Goal: Find specific page/section: Find specific page/section

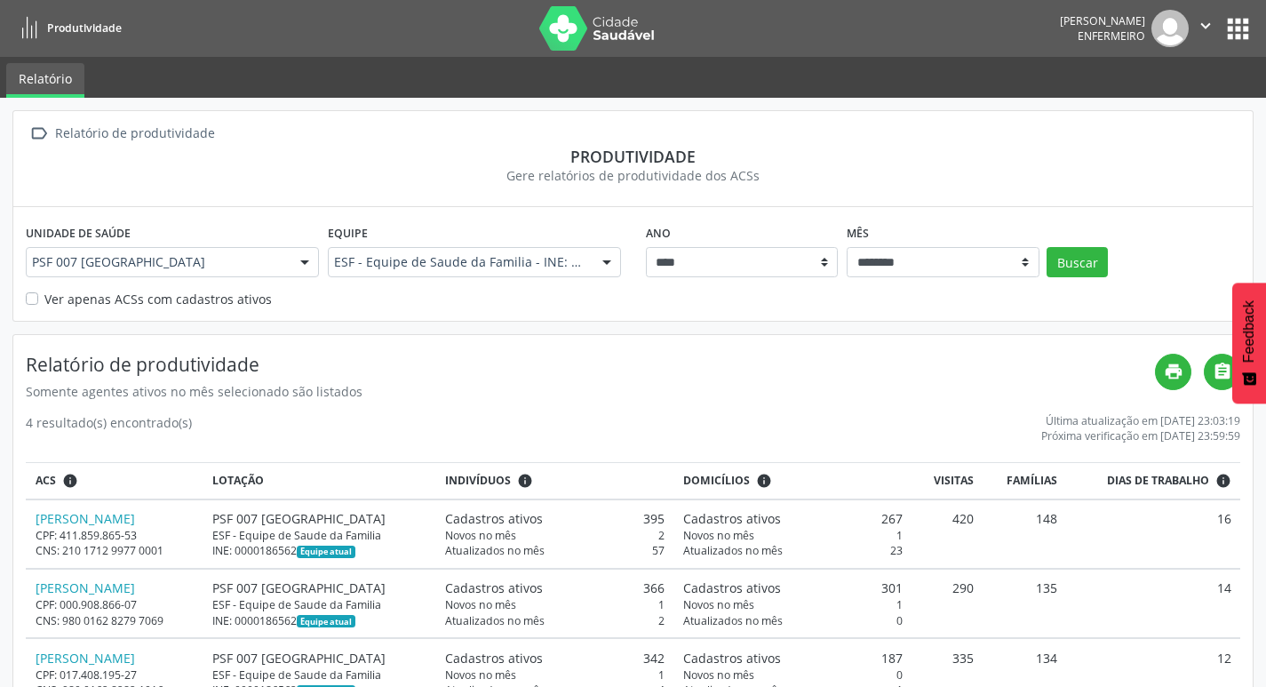
select select "**"
click at [1241, 30] on button "apps" at bounding box center [1238, 28] width 31 height 31
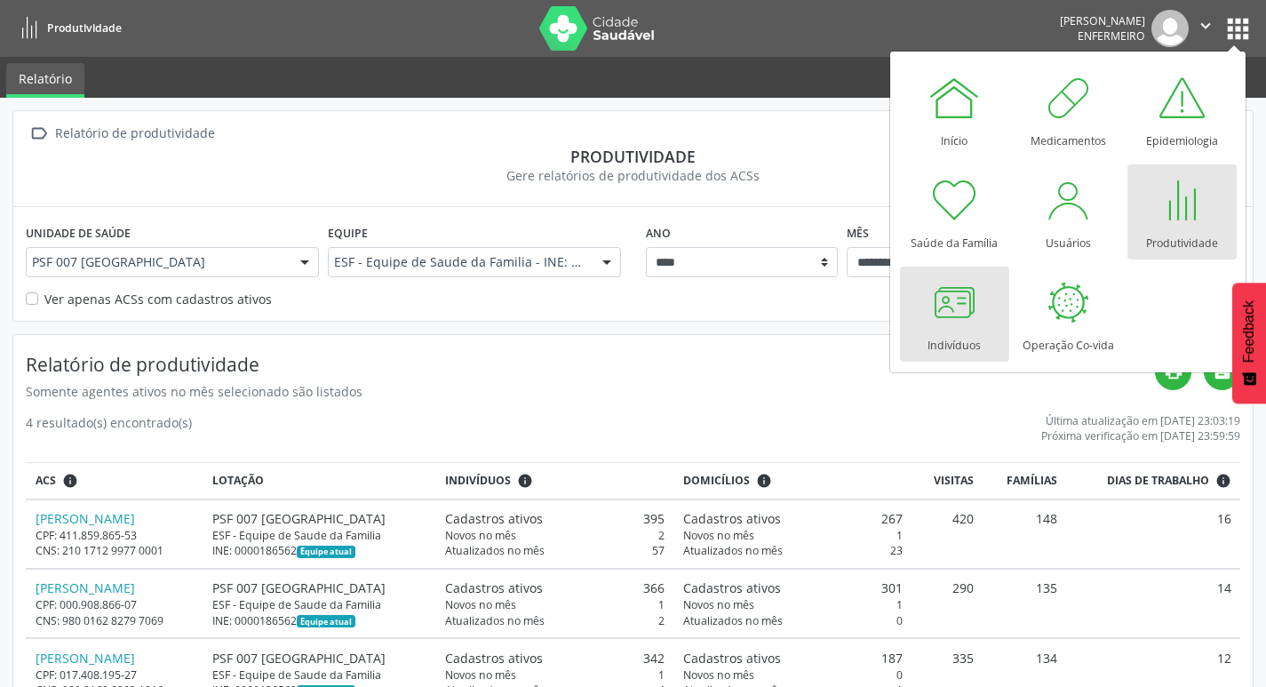
click at [948, 282] on div at bounding box center [954, 301] width 53 height 53
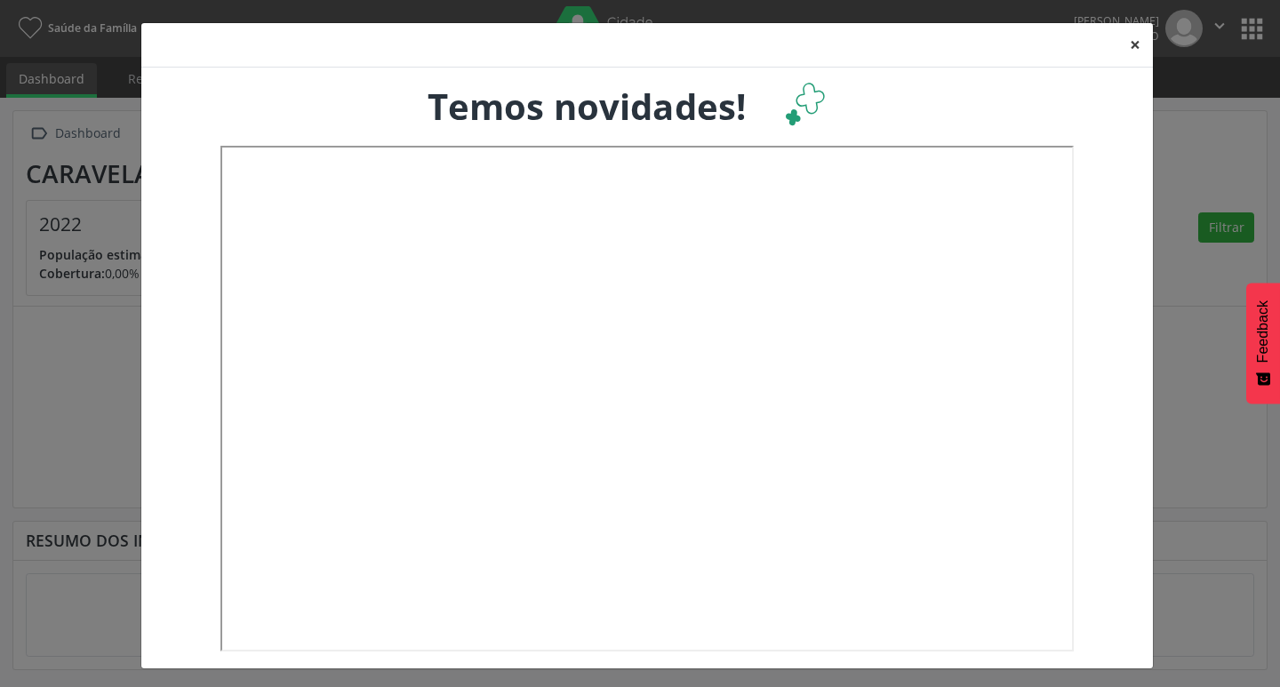
click at [1119, 42] on button "×" at bounding box center [1135, 45] width 36 height 44
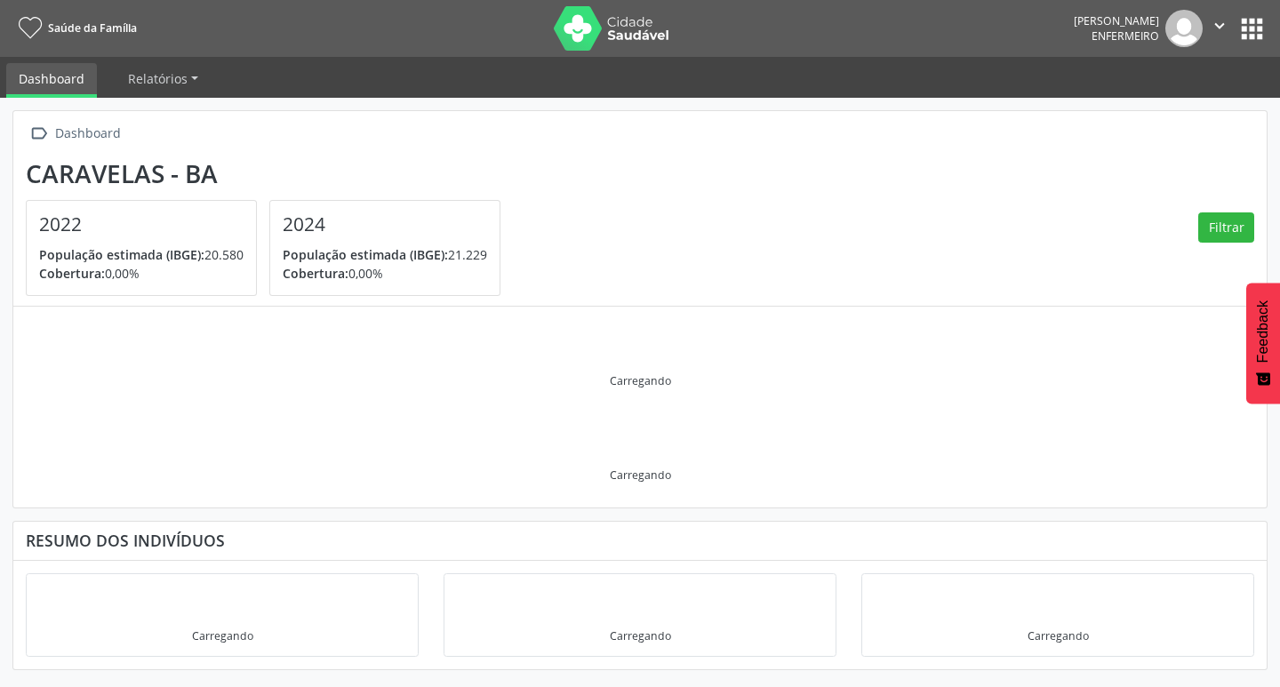
click at [1246, 20] on button "apps" at bounding box center [1251, 28] width 31 height 31
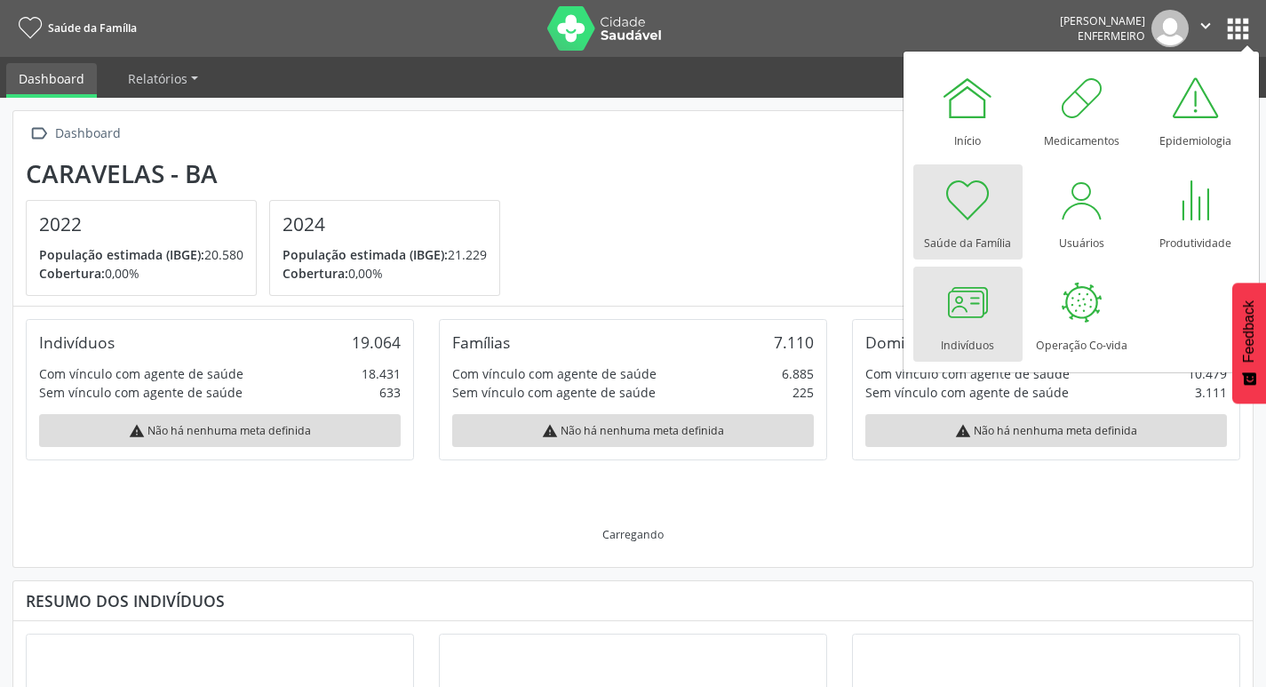
click at [990, 307] on div at bounding box center [967, 301] width 53 height 53
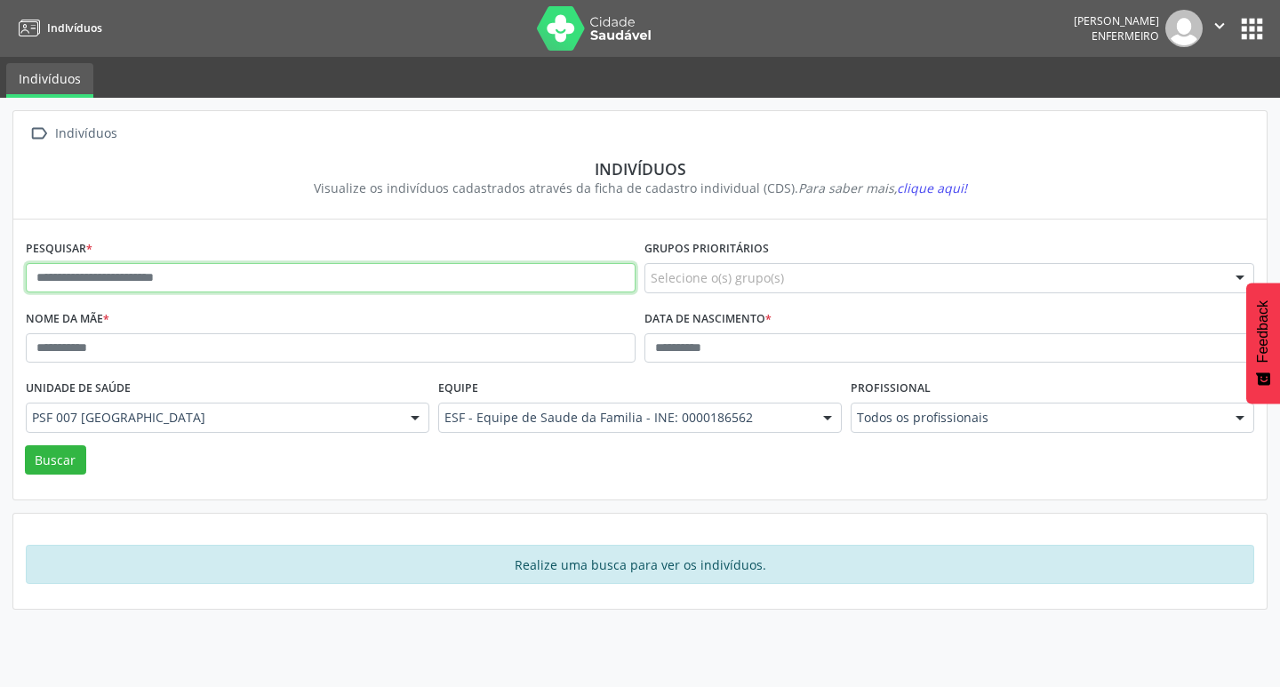
paste input "**********"
click at [25, 445] on button "Buscar" at bounding box center [55, 460] width 61 height 30
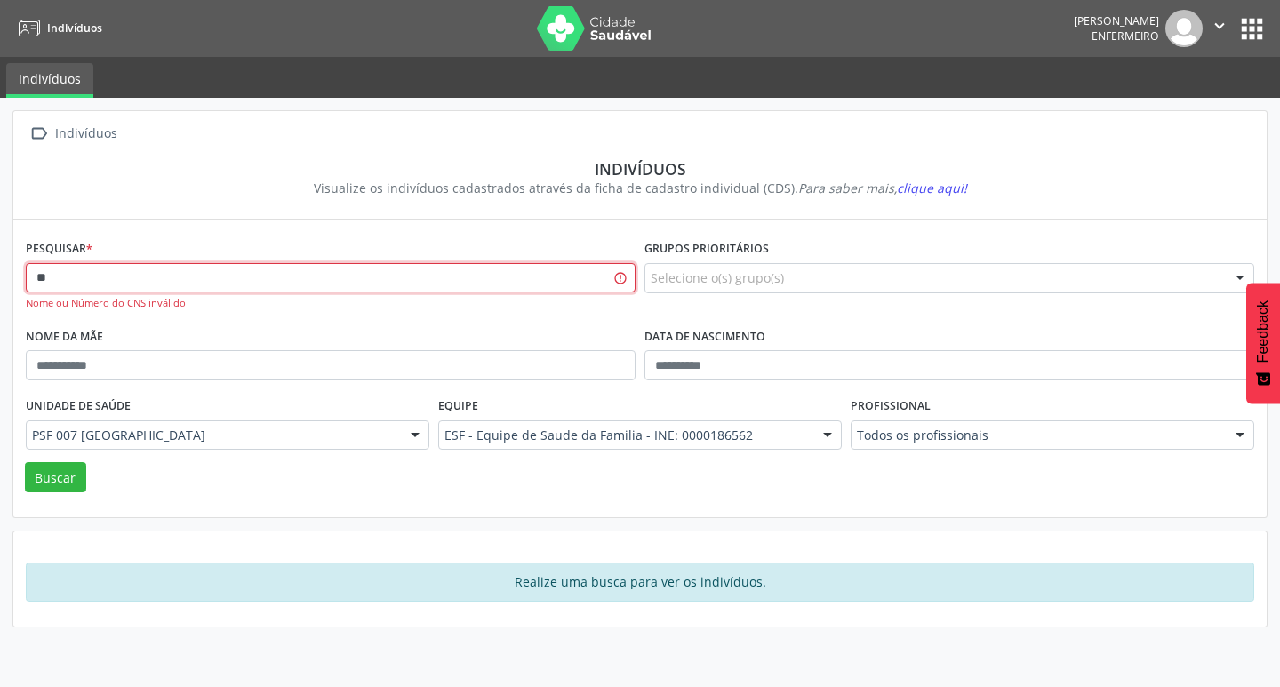
type input "*"
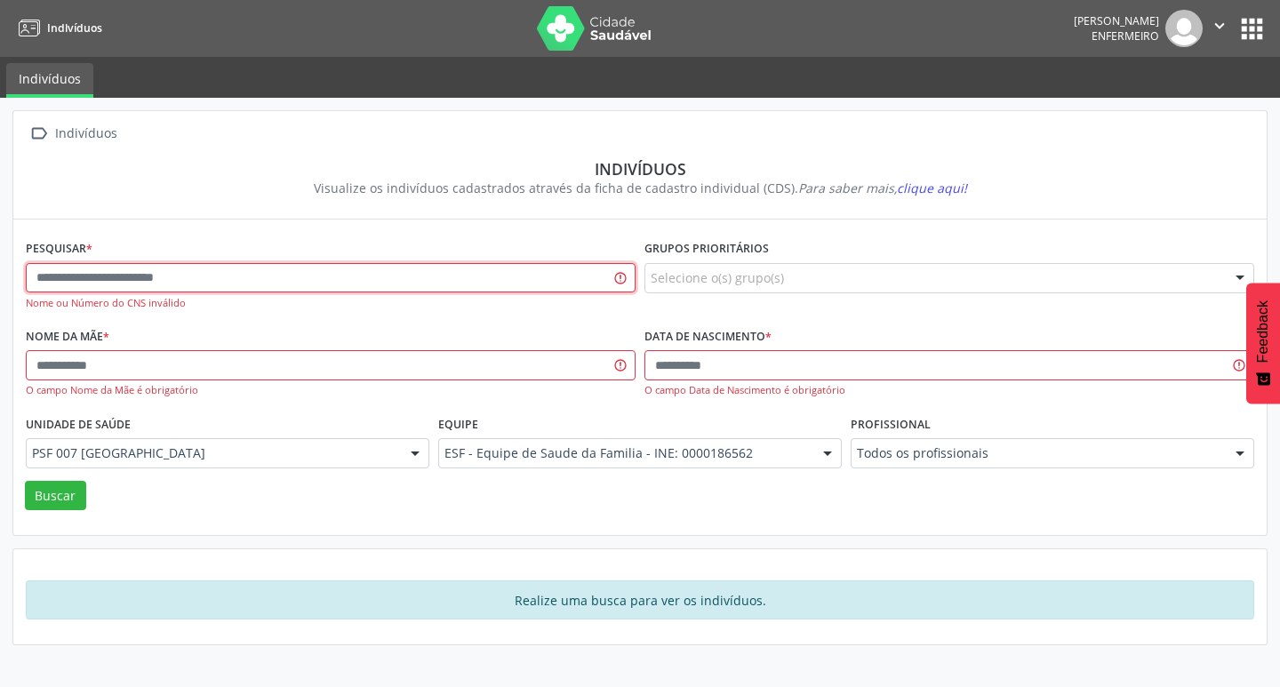
click at [60, 292] on input "text" at bounding box center [331, 278] width 610 height 30
click at [188, 283] on input "text" at bounding box center [331, 278] width 610 height 30
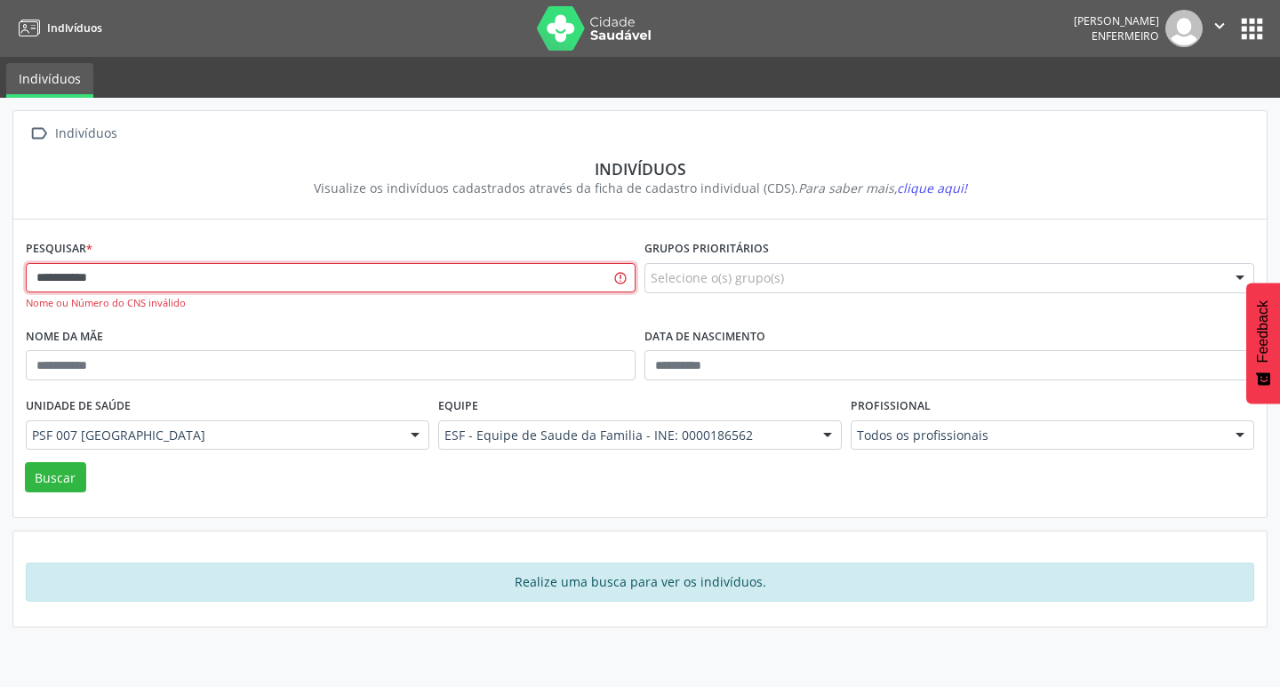
type input "**********"
click at [25, 462] on button "Buscar" at bounding box center [55, 477] width 61 height 30
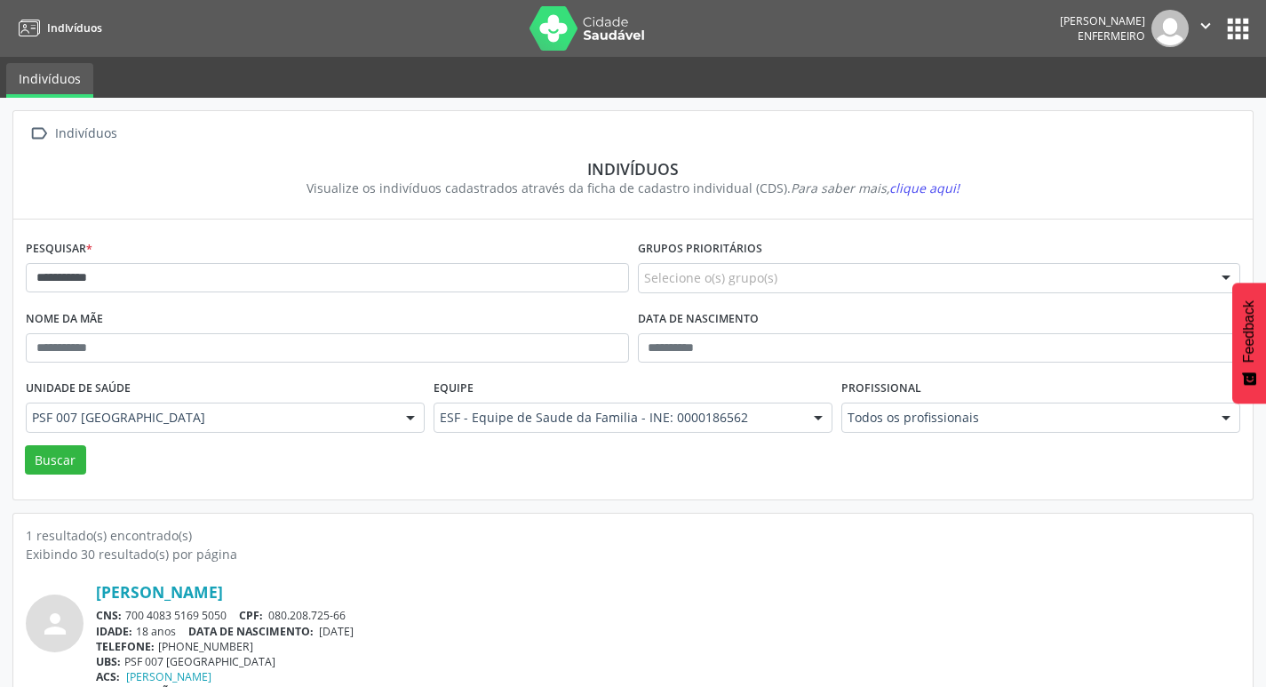
scroll to position [38, 0]
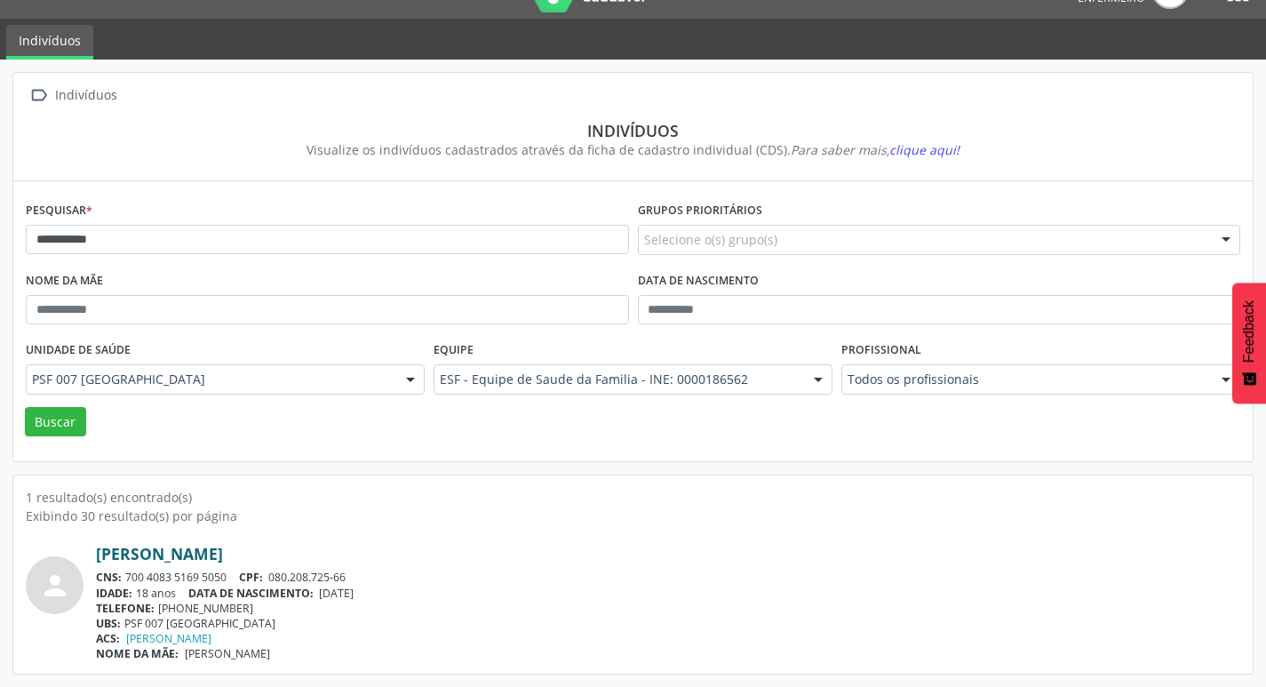
click at [223, 547] on link "Pamella Nascimento Santos" at bounding box center [159, 554] width 127 height 20
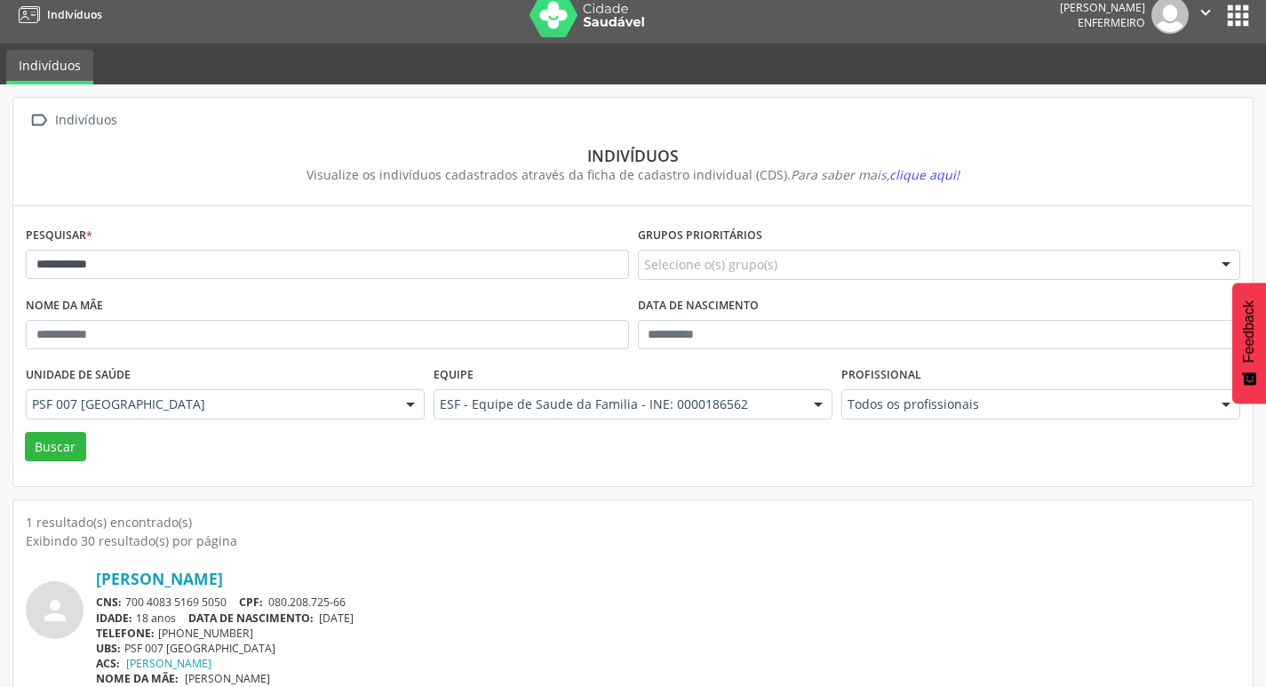
scroll to position [0, 0]
